Goal: Transaction & Acquisition: Purchase product/service

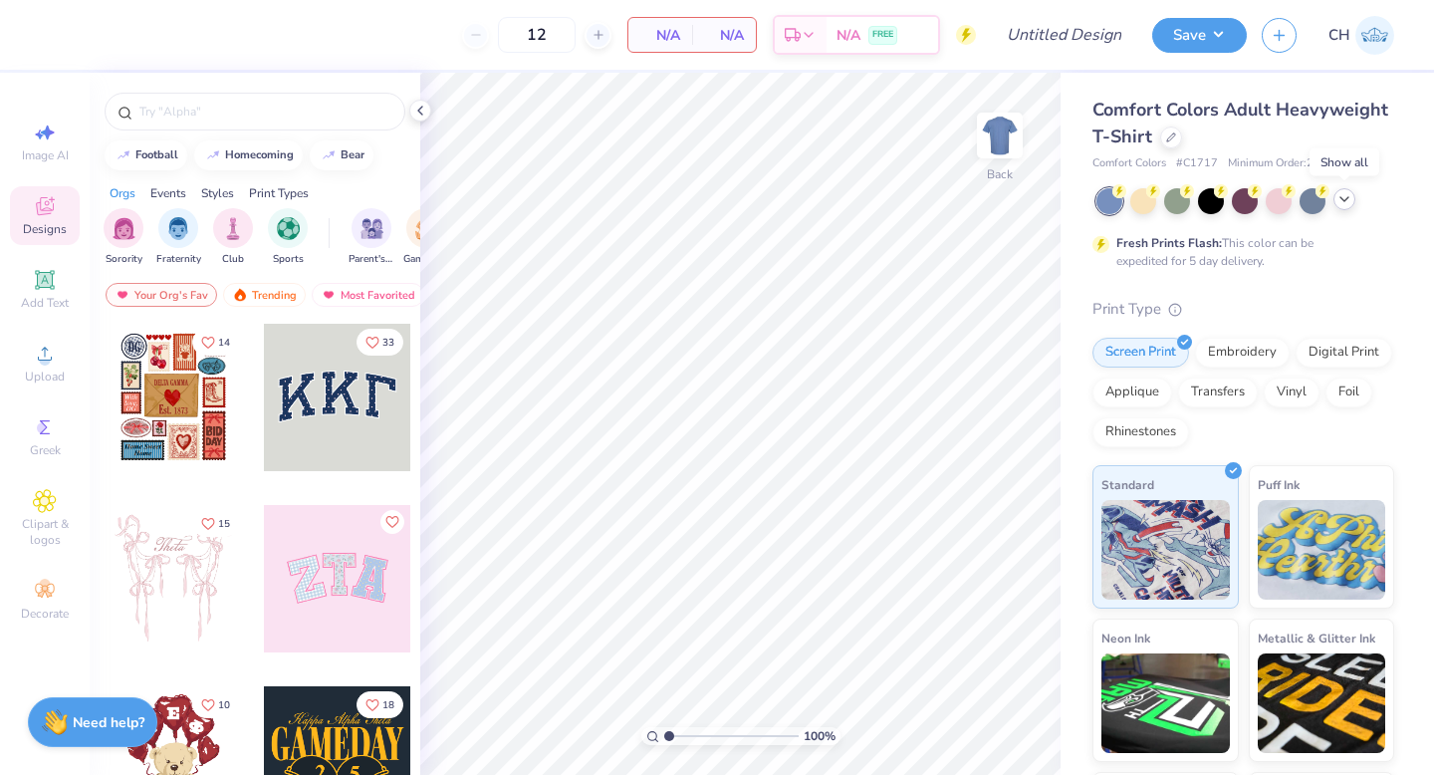
click at [1349, 197] on icon at bounding box center [1345, 199] width 16 height 16
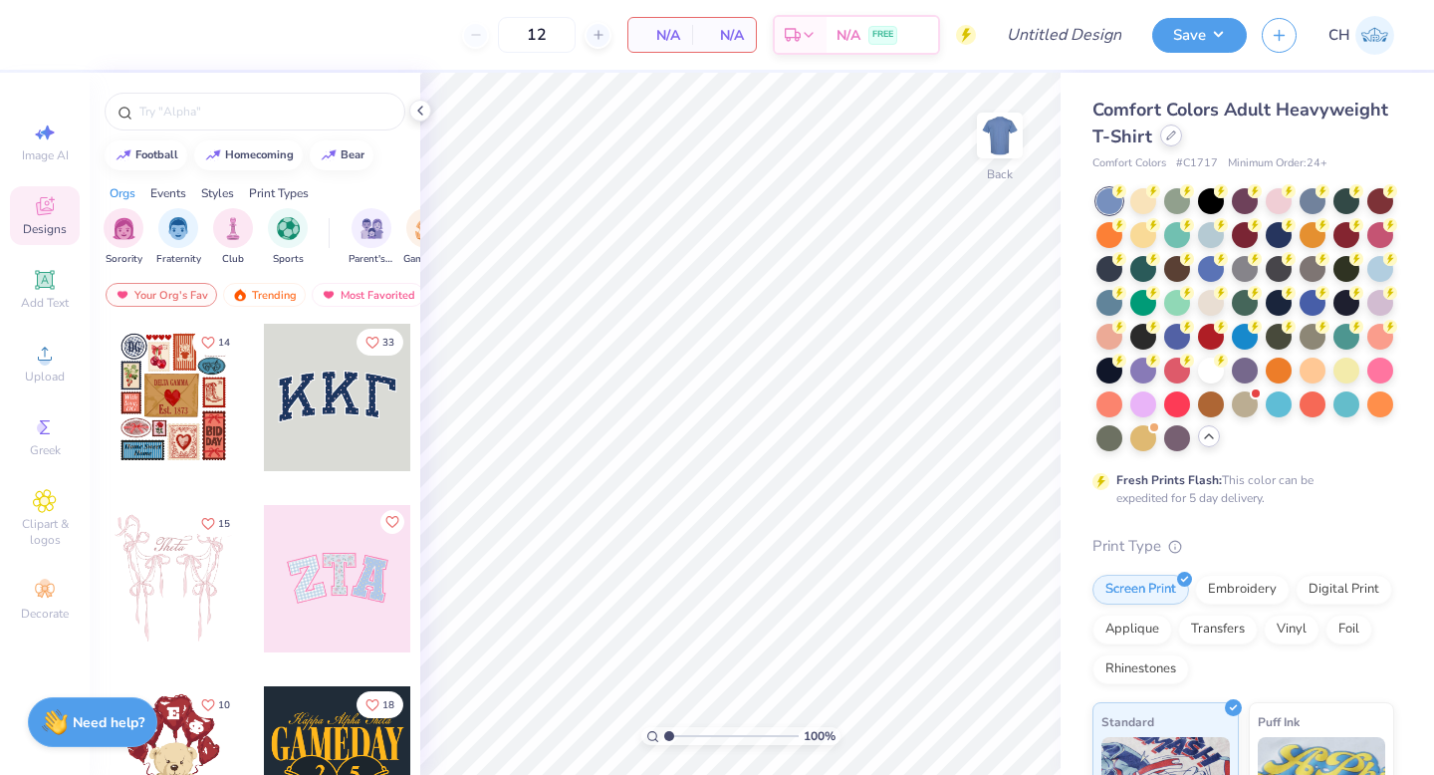
click at [1173, 137] on icon at bounding box center [1171, 135] width 10 height 10
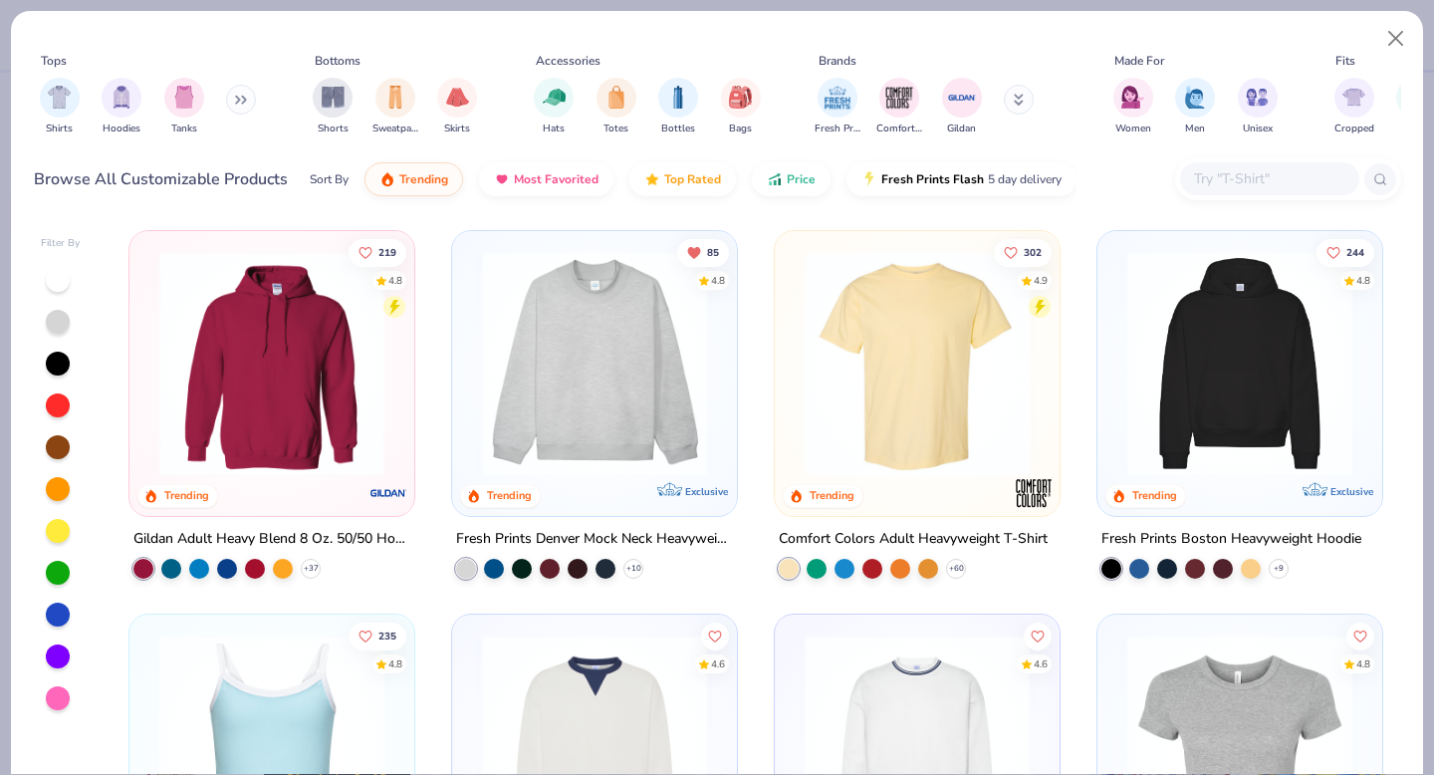
click at [1210, 186] on input "text" at bounding box center [1268, 178] width 153 height 23
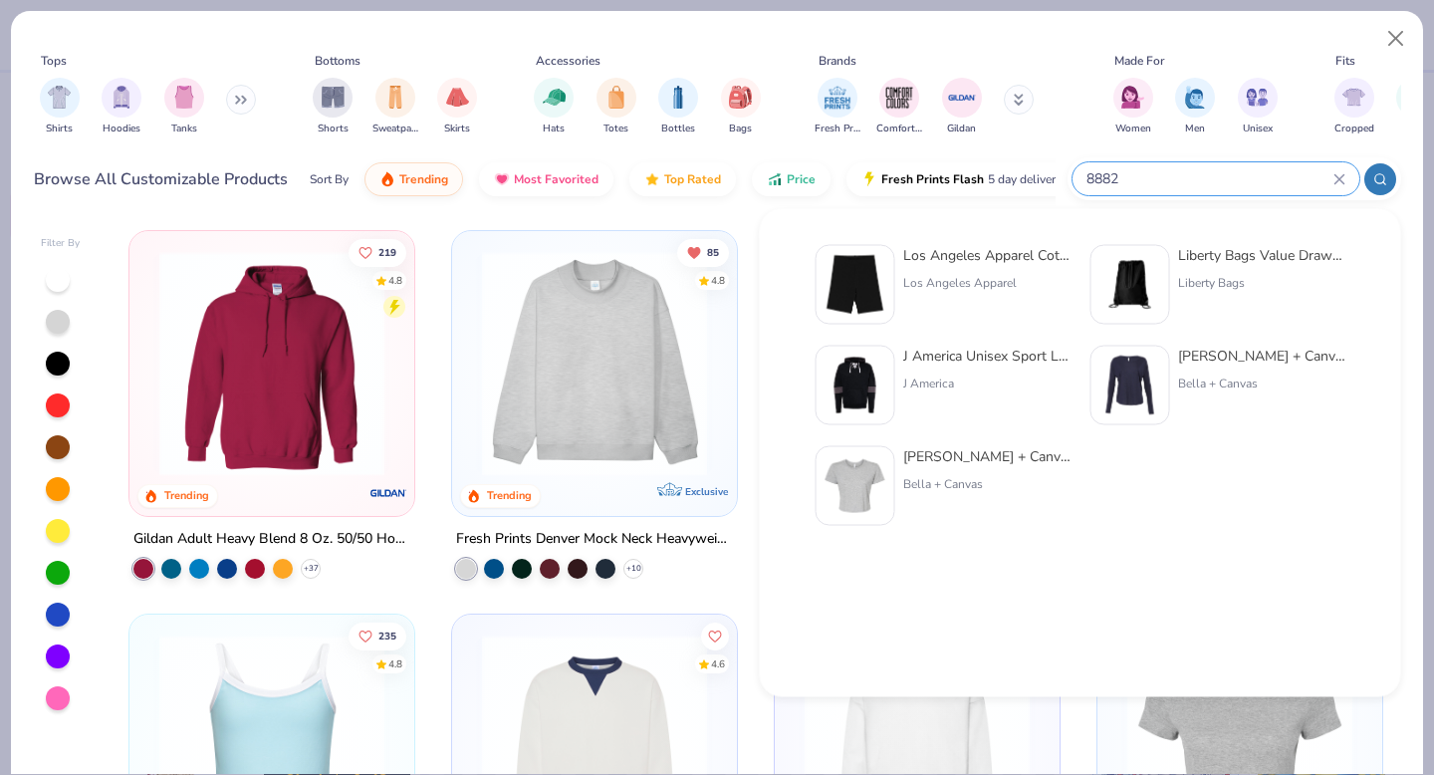
type input "8882"
click at [968, 472] on div "Bella + Canvas [DEMOGRAPHIC_DATA]' Flowy Cropped T-Shirt Bella + Canvas" at bounding box center [986, 486] width 167 height 80
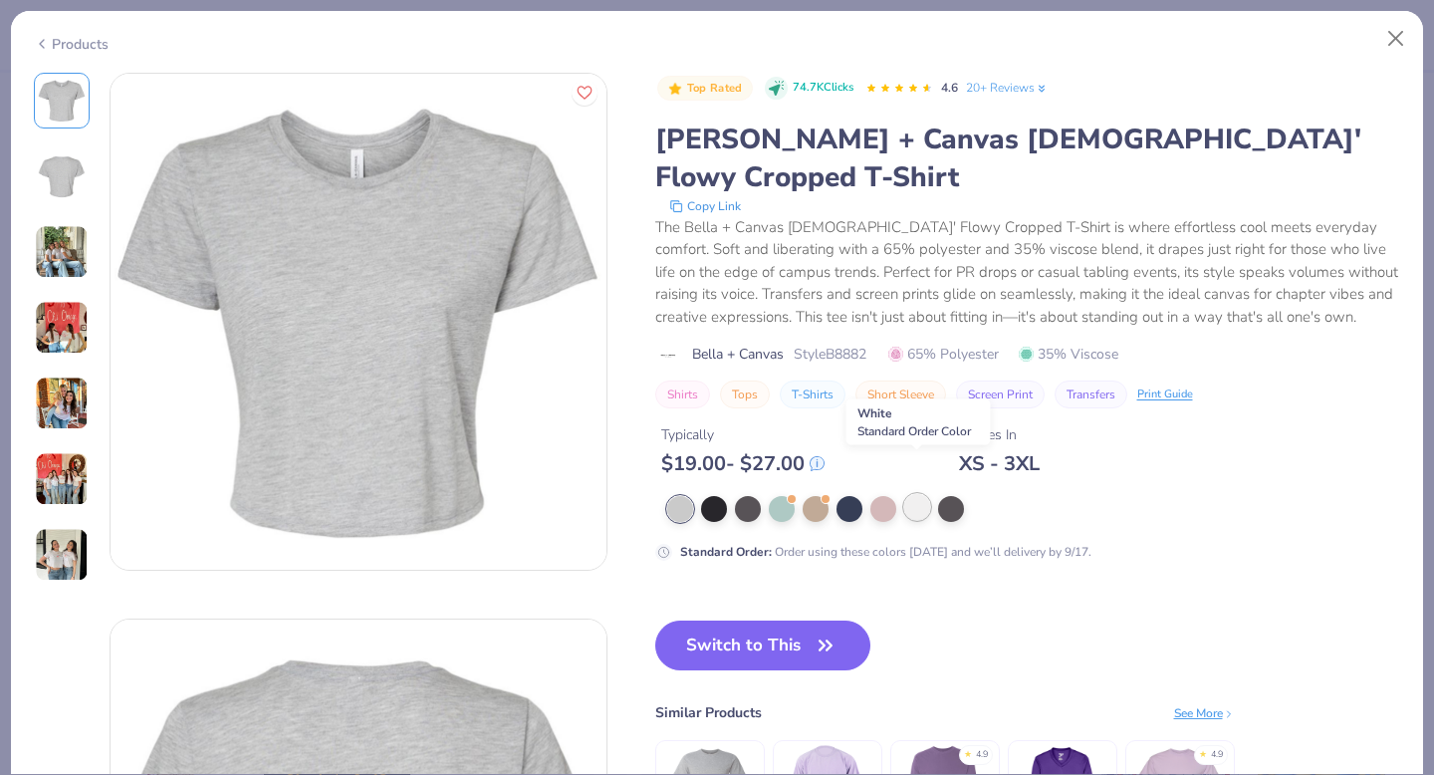
click at [913, 494] on div at bounding box center [917, 507] width 26 height 26
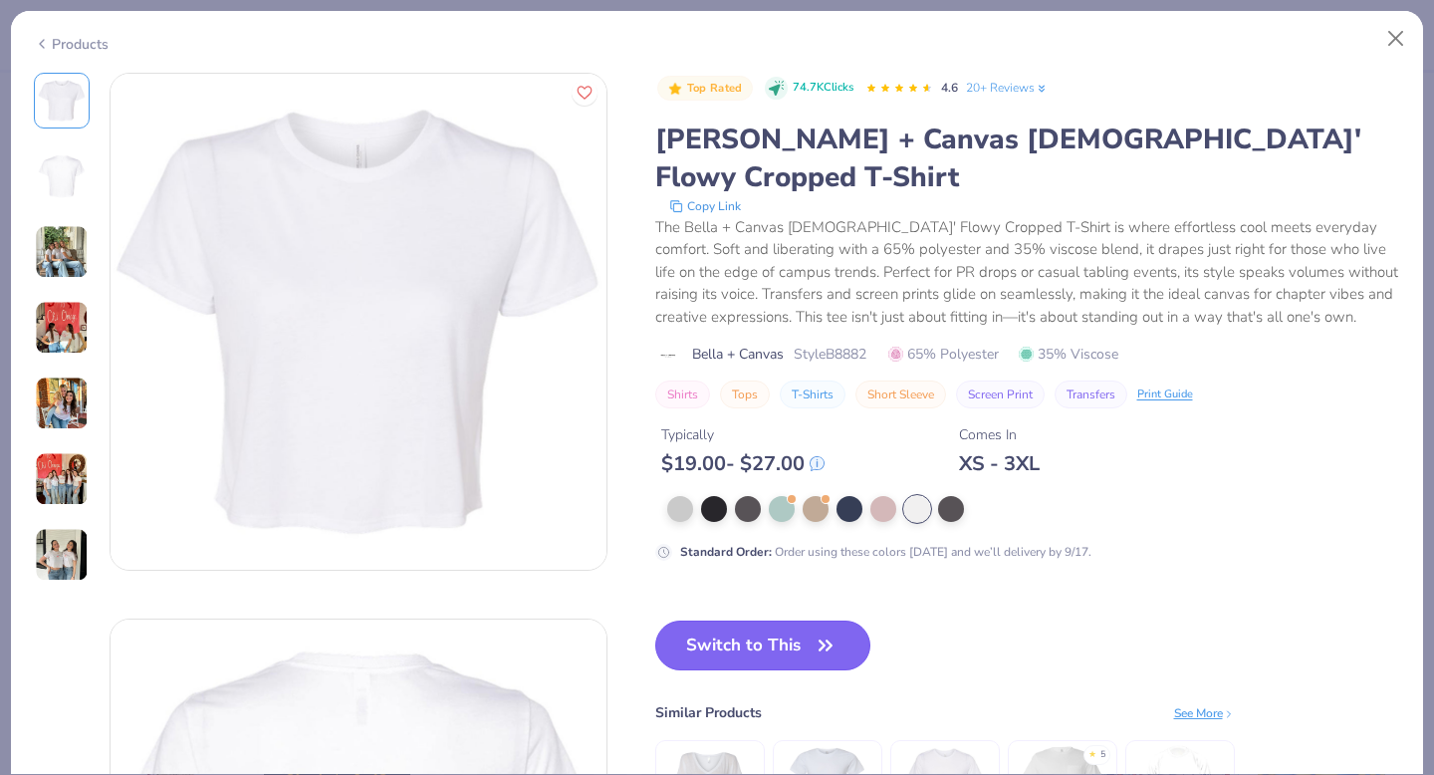
click at [734, 621] on button "Switch to This" at bounding box center [763, 646] width 216 height 50
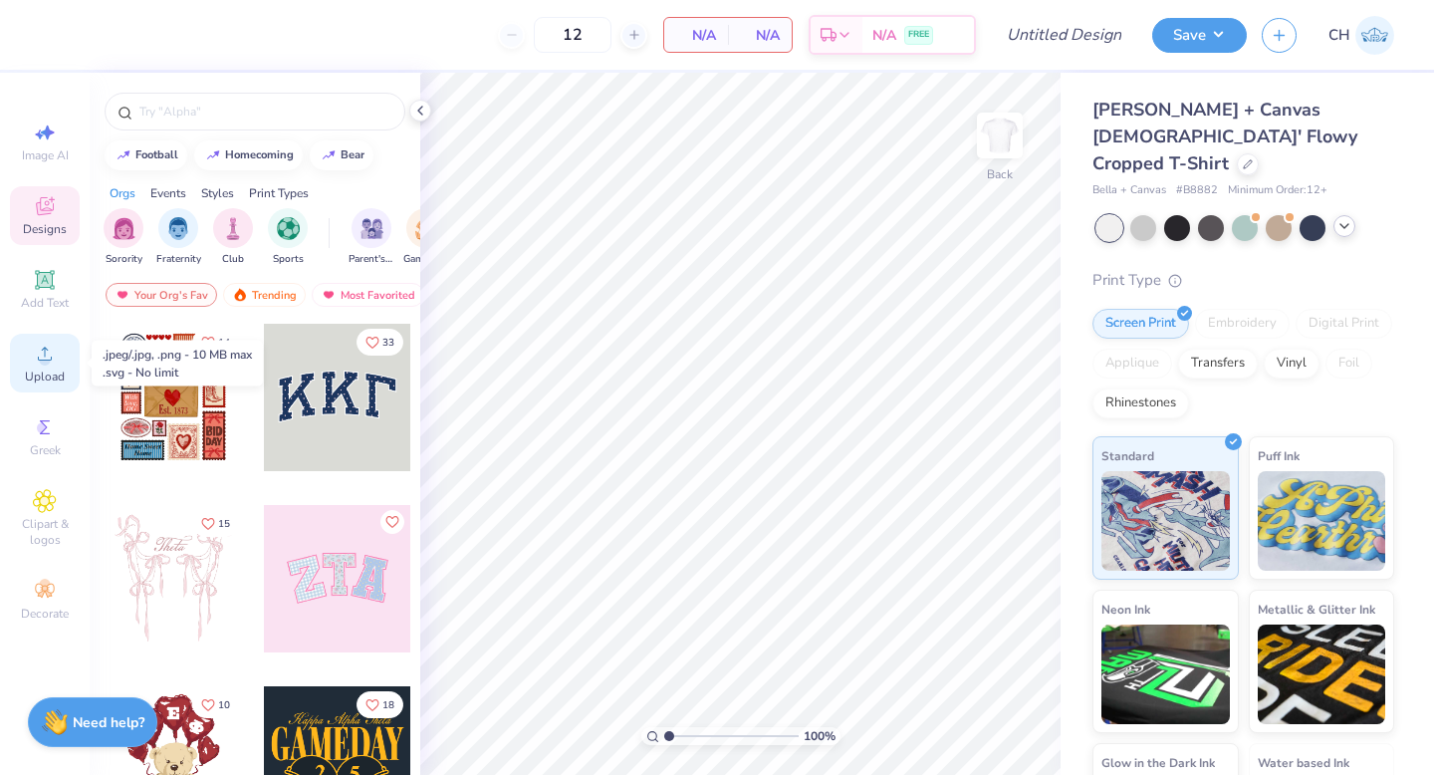
click at [53, 357] on icon at bounding box center [45, 354] width 24 height 24
click at [45, 340] on div "Upload" at bounding box center [45, 363] width 70 height 59
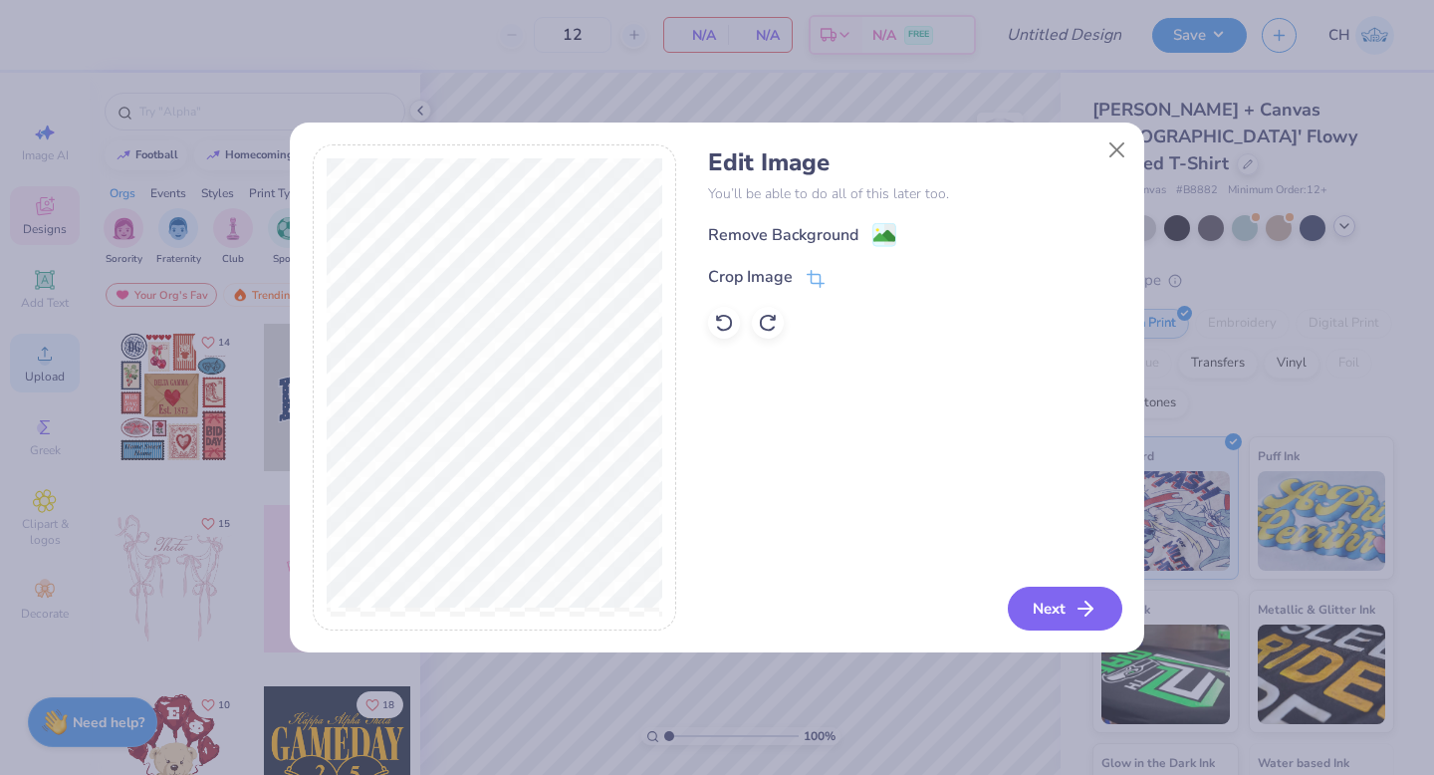
click at [1068, 612] on button "Next" at bounding box center [1065, 609] width 115 height 44
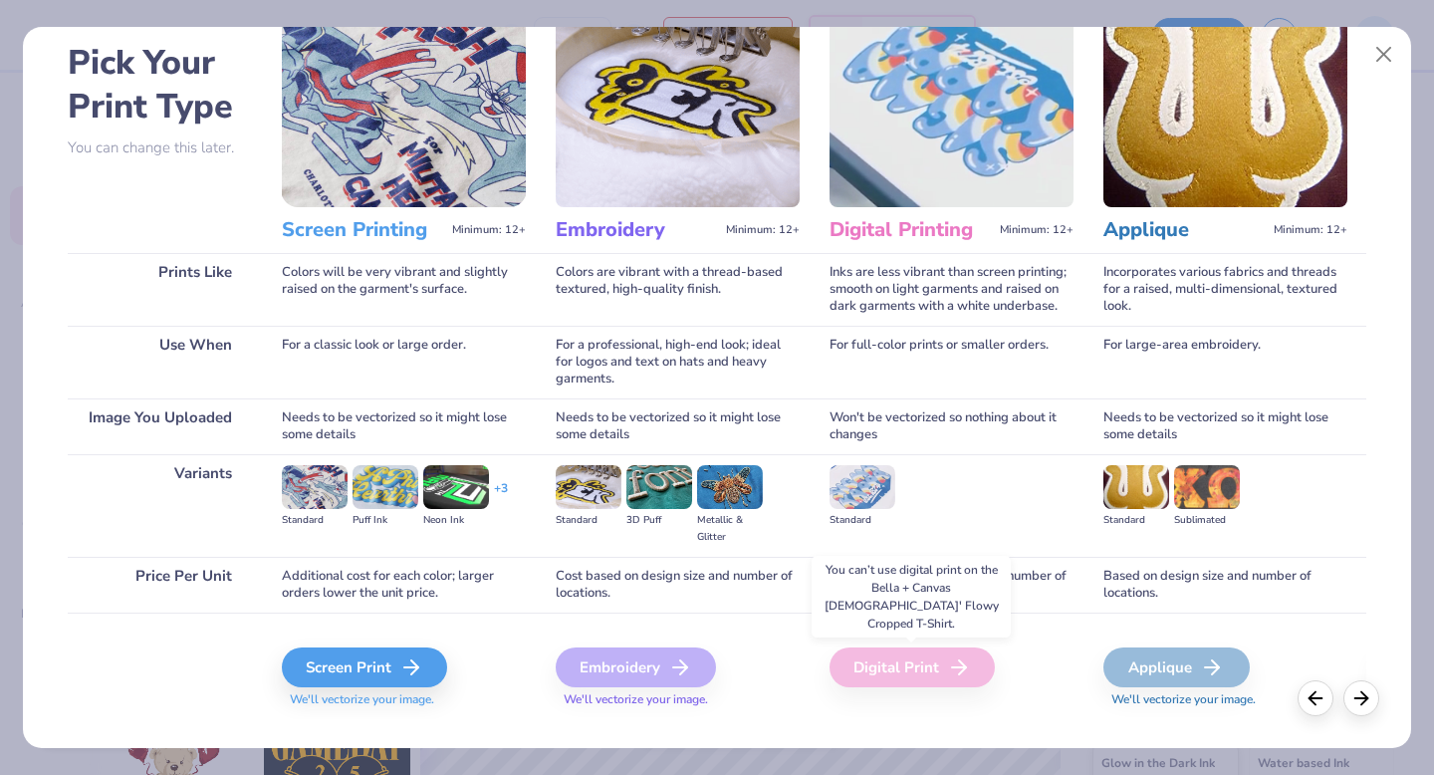
scroll to position [86, 0]
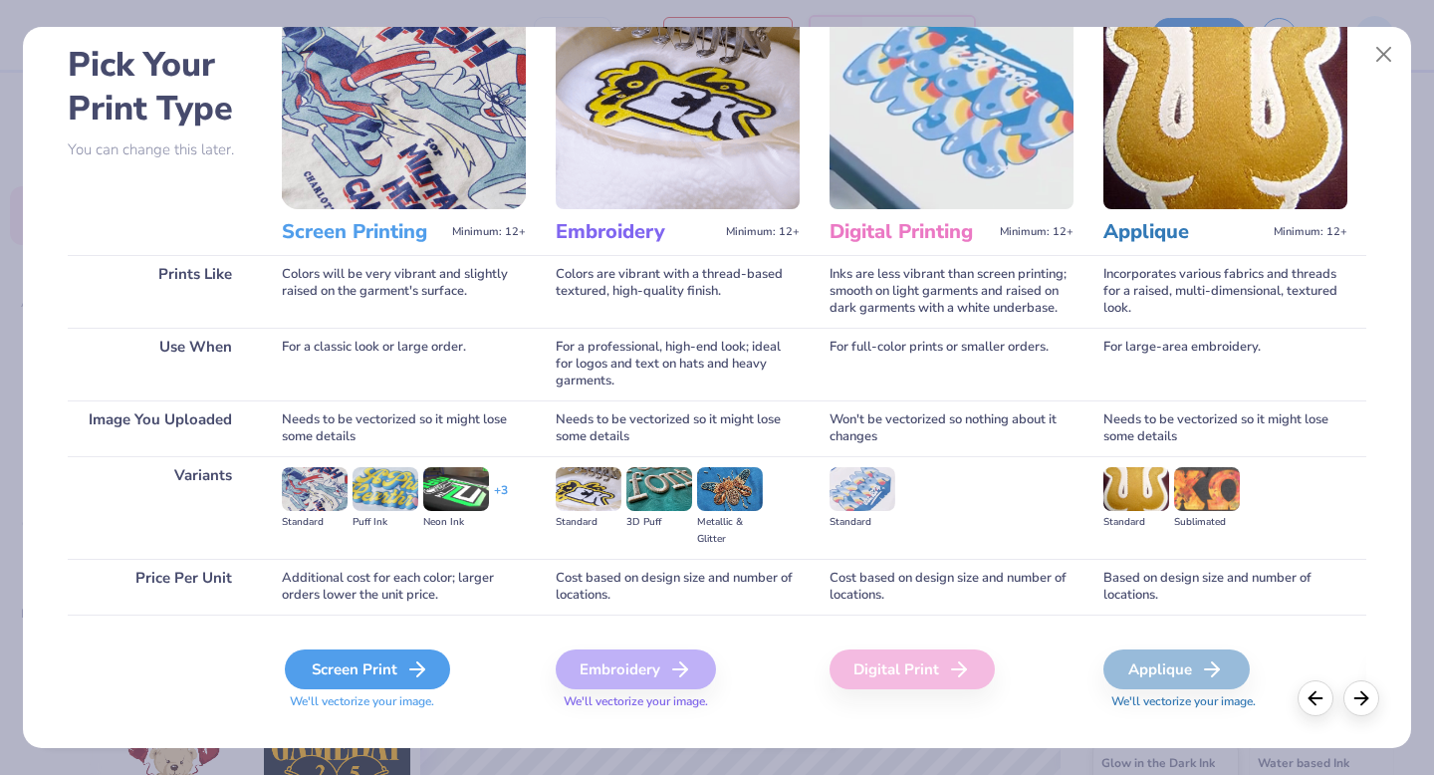
click at [356, 659] on div "Screen Print" at bounding box center [367, 669] width 165 height 40
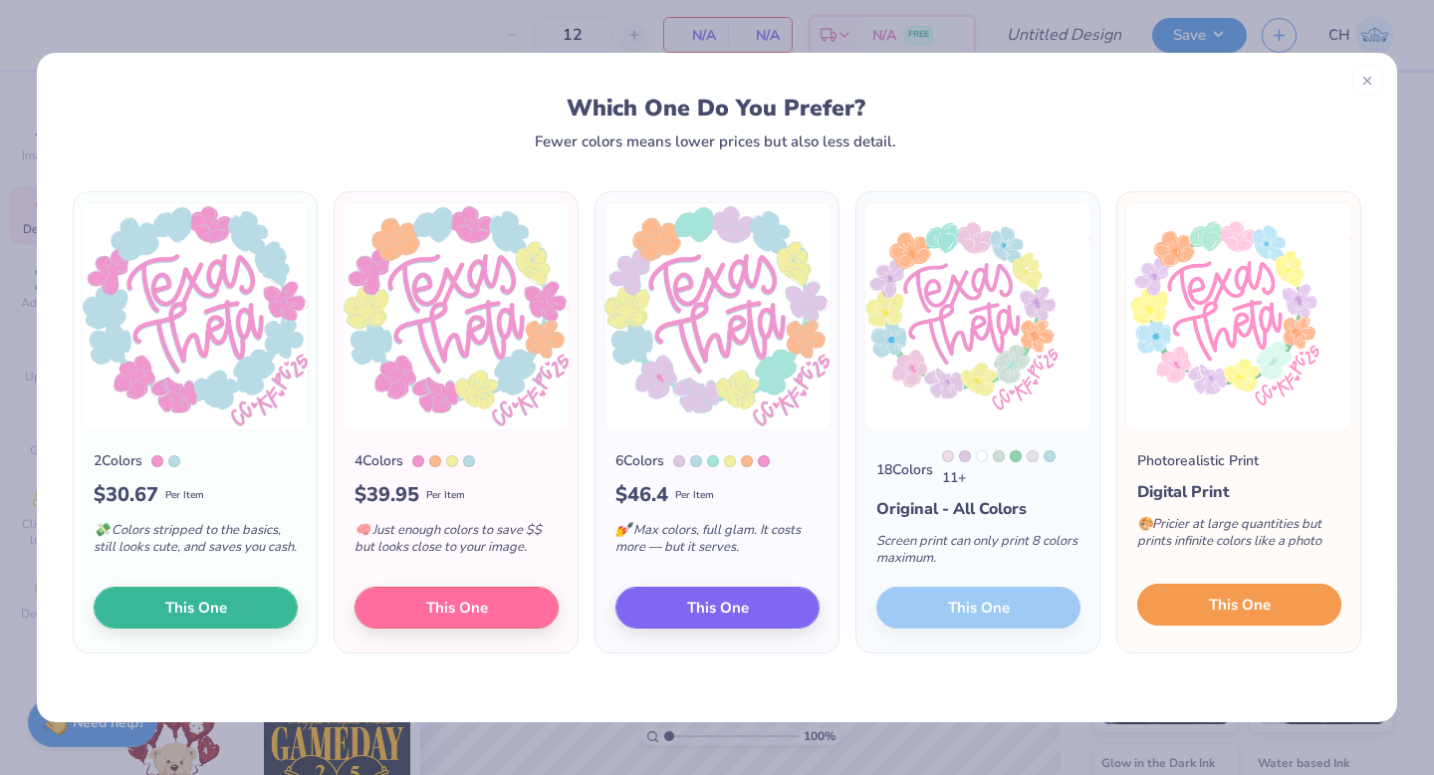
click at [1196, 601] on button "This One" at bounding box center [1240, 605] width 204 height 42
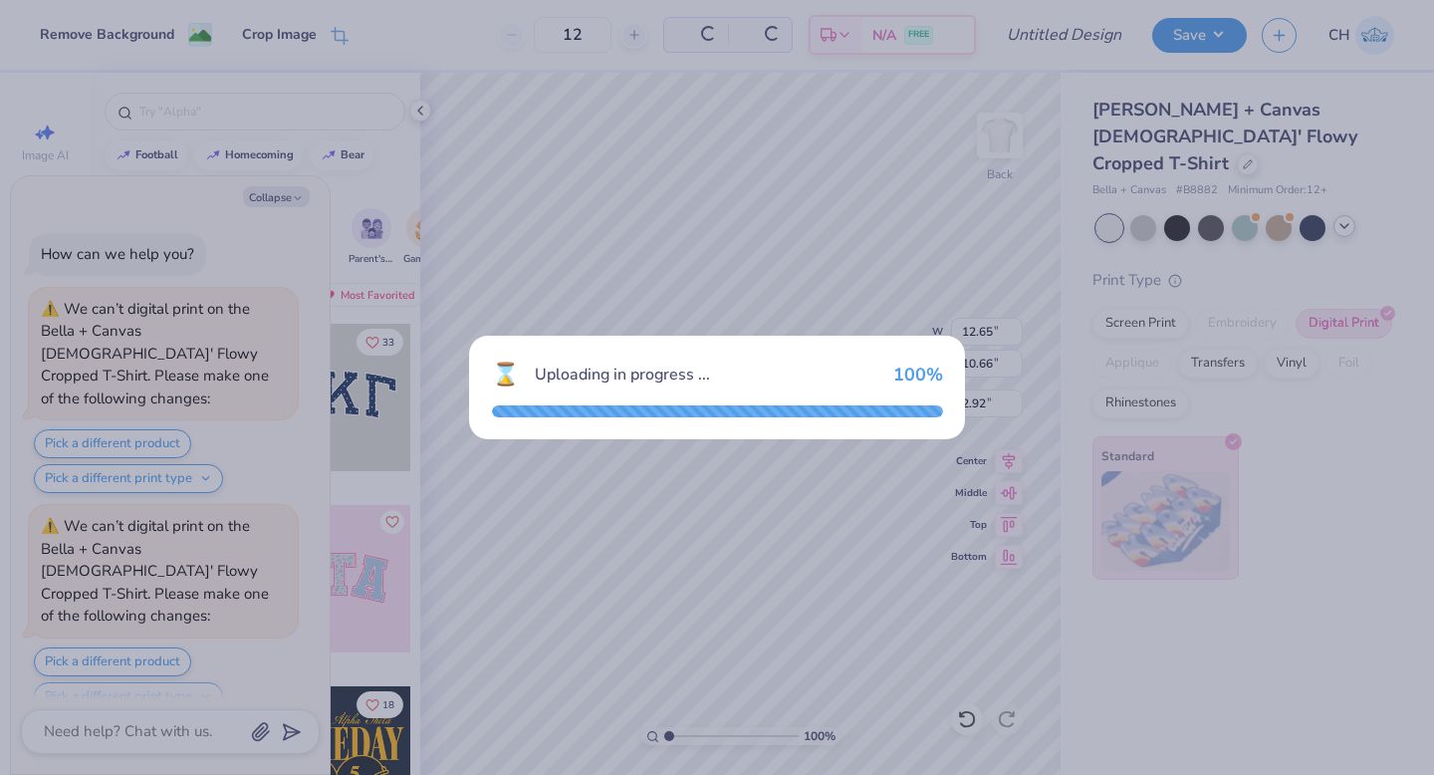
scroll to position [177, 0]
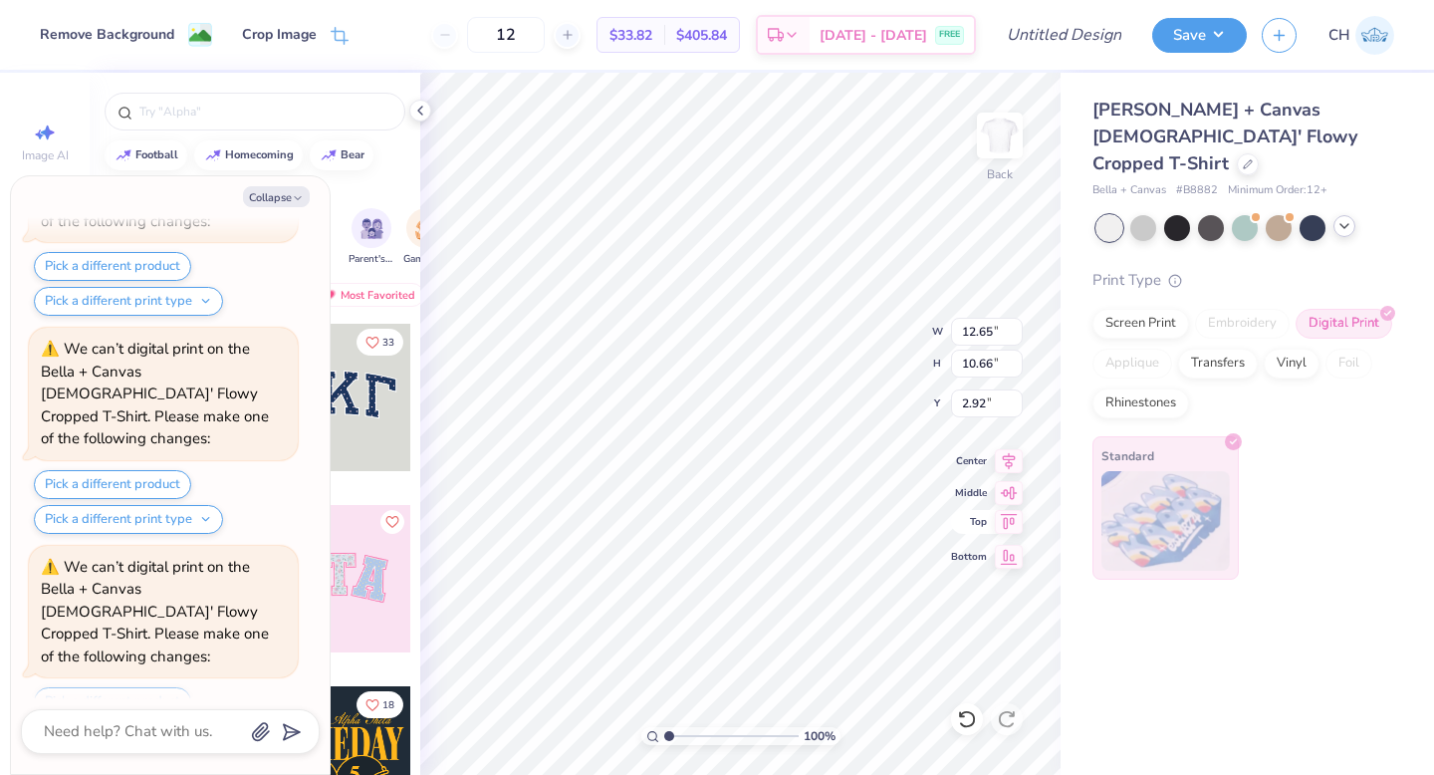
type textarea "x"
